Goal: Task Accomplishment & Management: Use online tool/utility

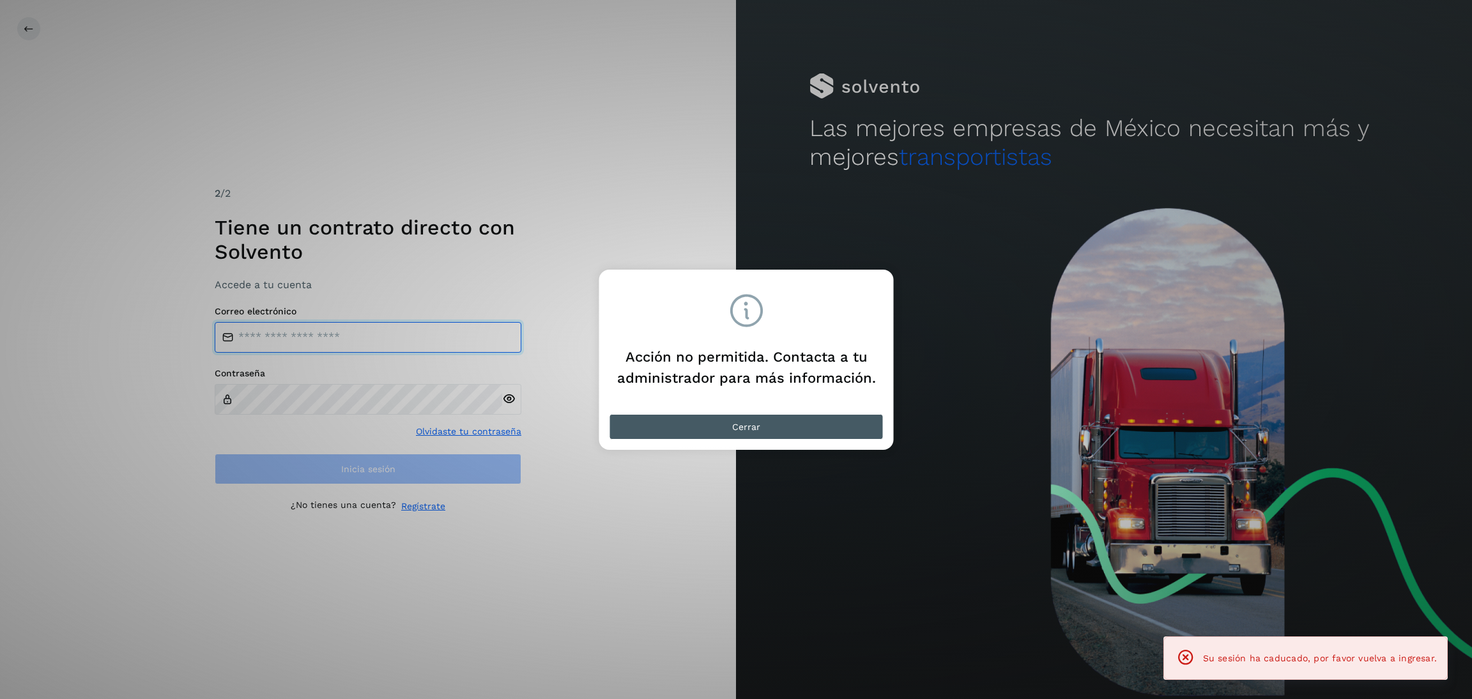
type input "**********"
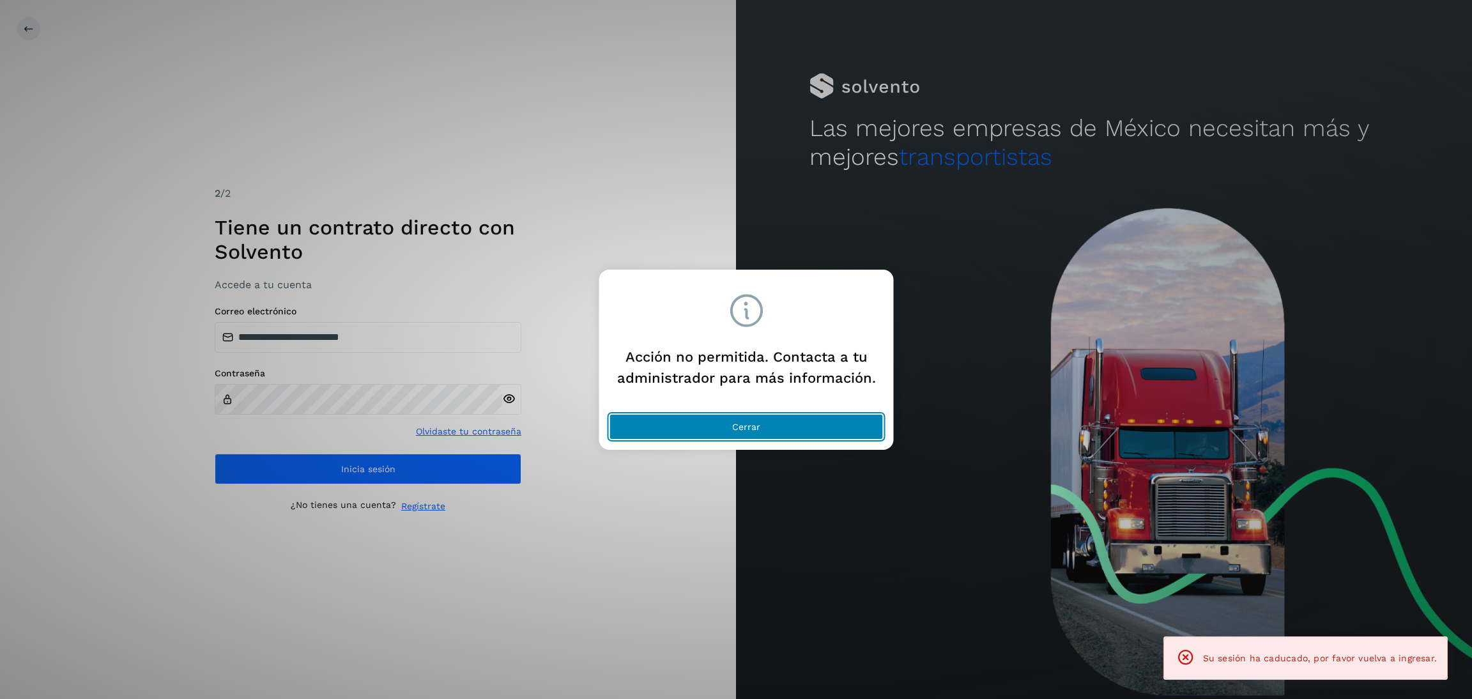
click at [772, 427] on button "Cerrar" at bounding box center [746, 427] width 274 height 26
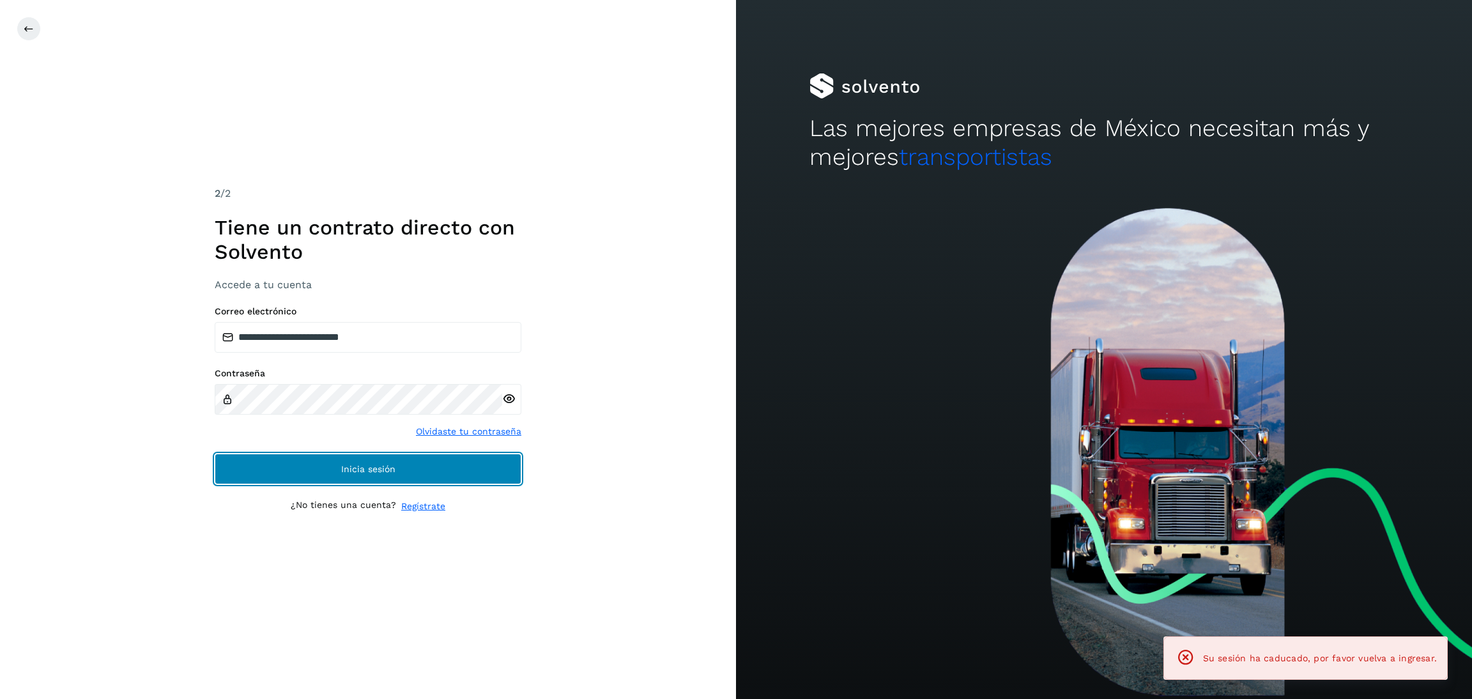
click at [447, 458] on button "Inicia sesión" at bounding box center [368, 469] width 307 height 31
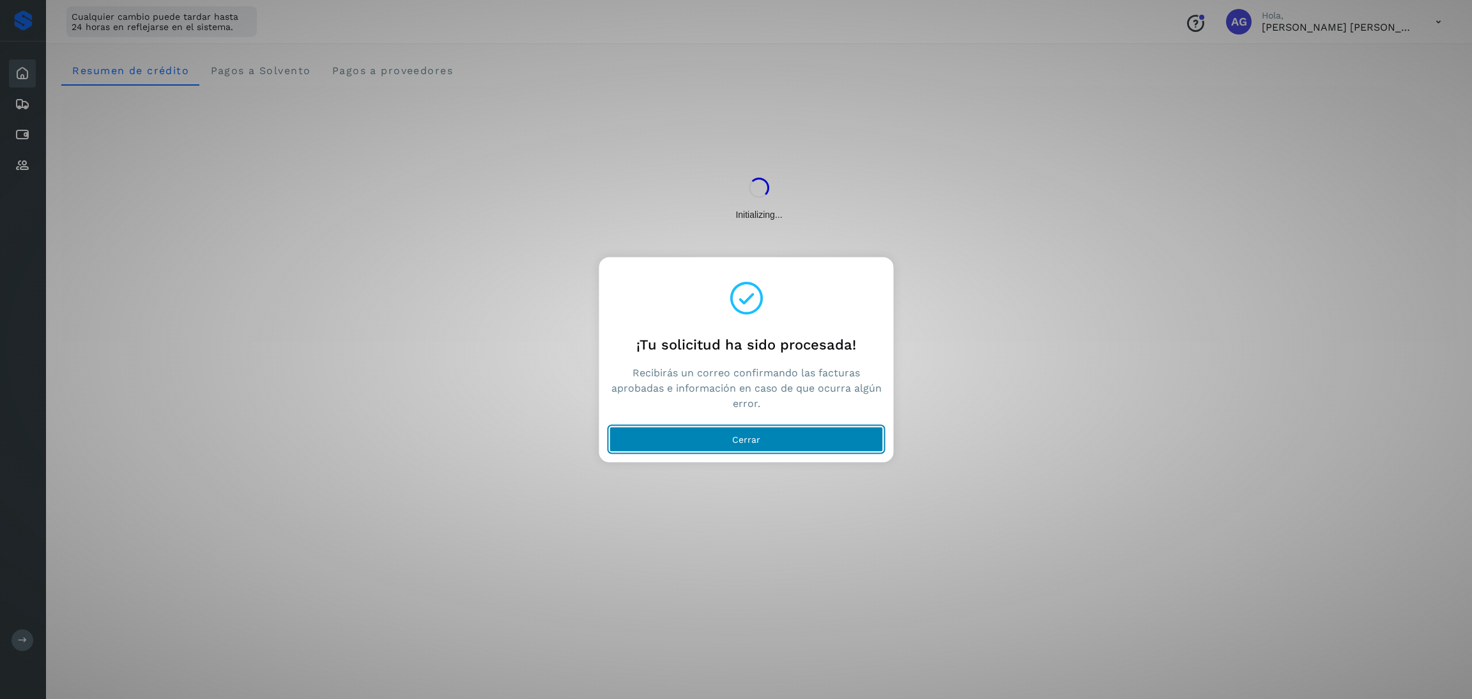
click at [724, 429] on button "Cerrar" at bounding box center [746, 440] width 274 height 26
click at [776, 429] on button "Cerrar" at bounding box center [746, 440] width 274 height 26
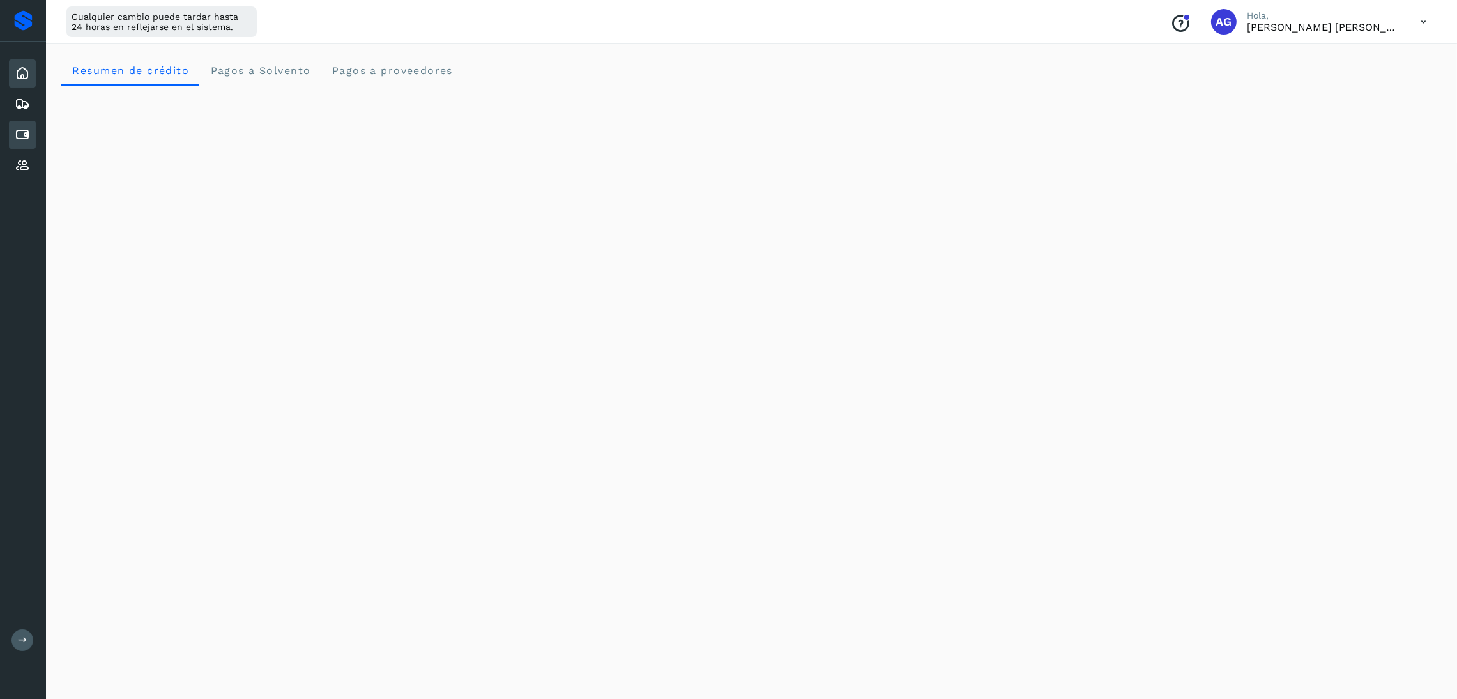
click at [26, 130] on icon at bounding box center [22, 134] width 15 height 15
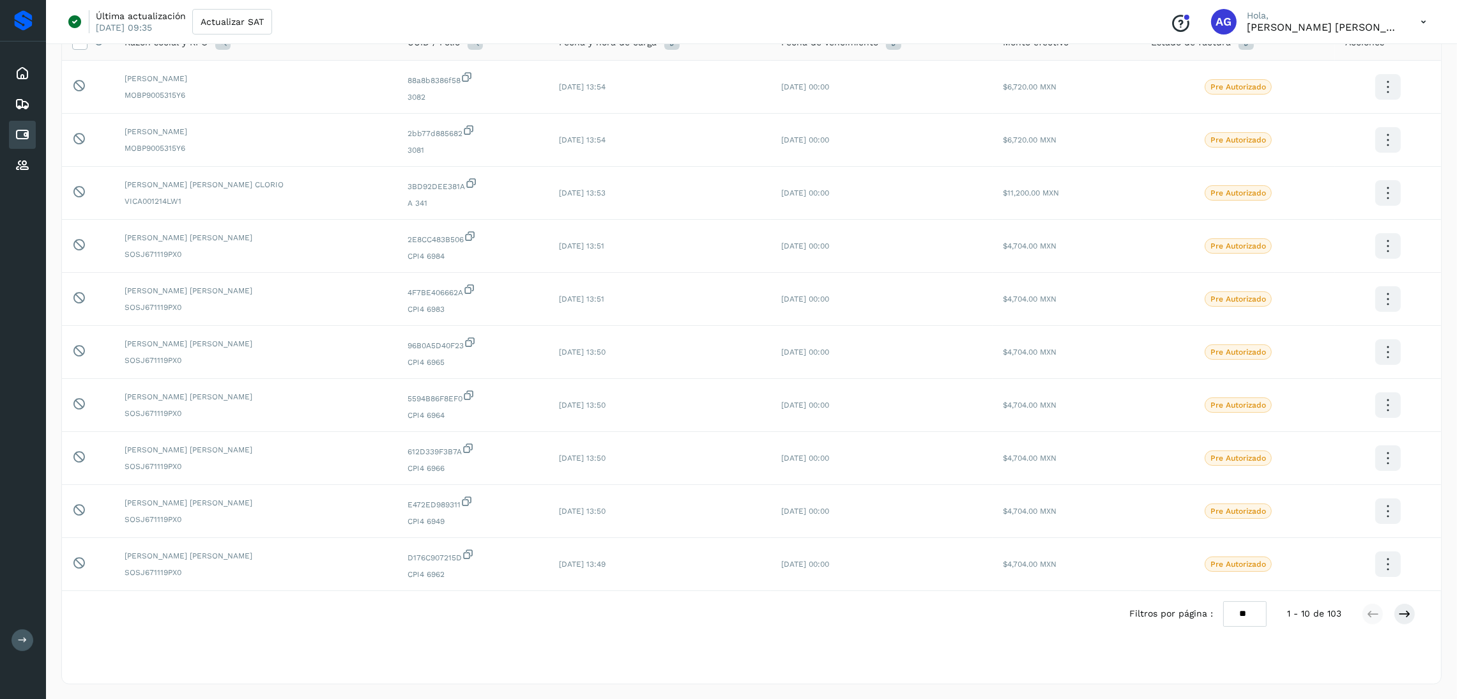
scroll to position [119, 0]
